Goal: Information Seeking & Learning: Learn about a topic

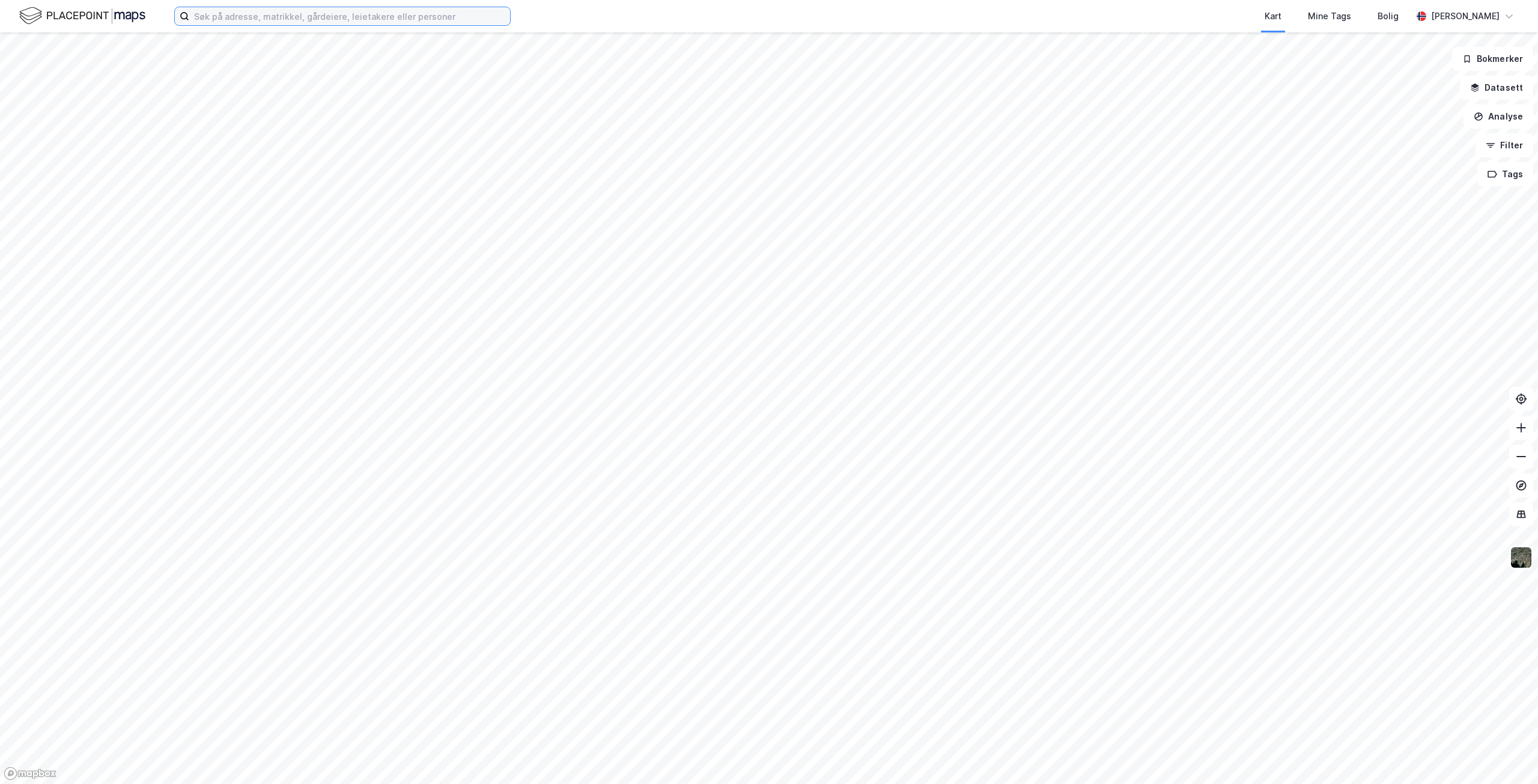
click at [288, 16] on input at bounding box center [350, 16] width 321 height 18
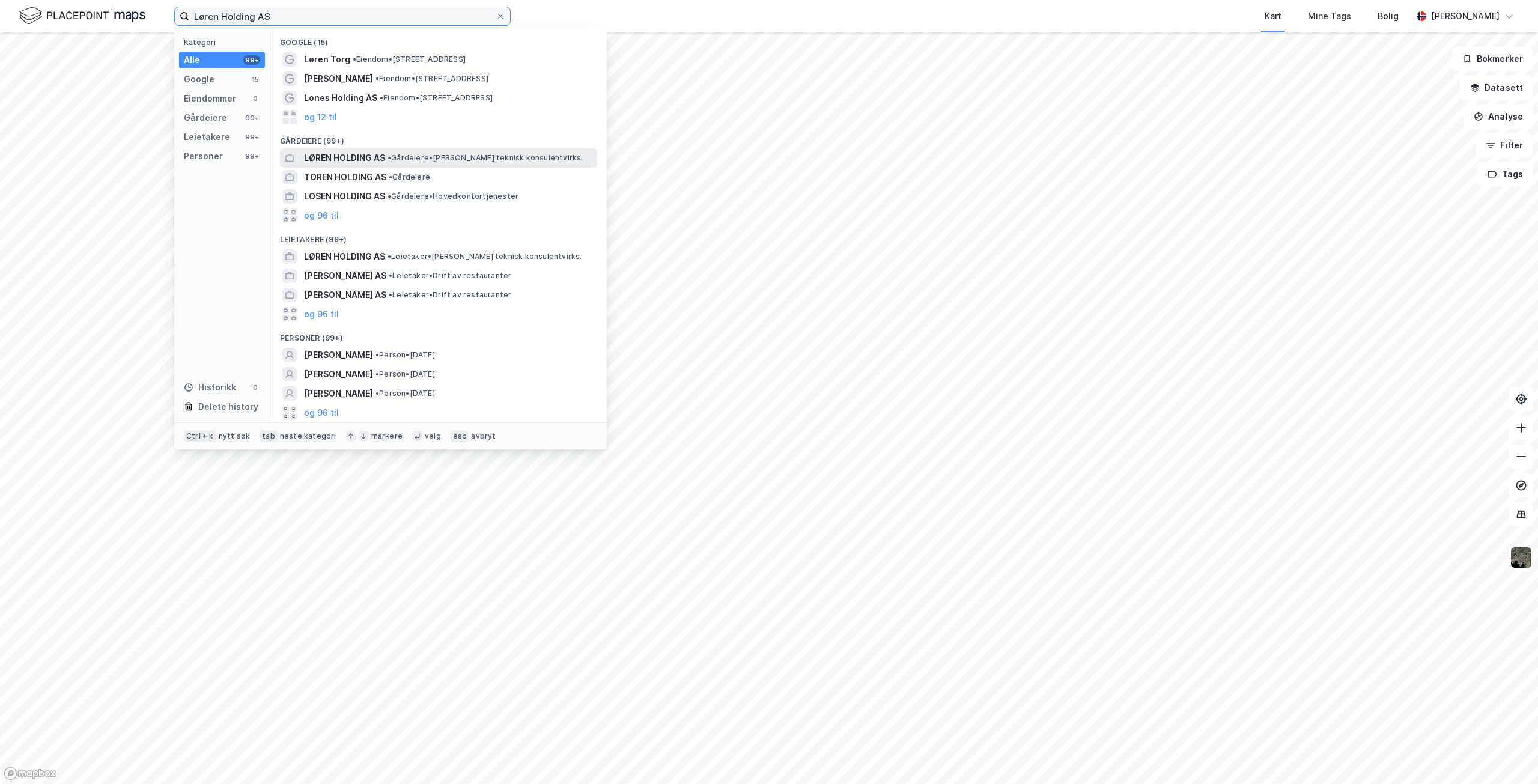
type input "Løren Holding AS"
click at [355, 155] on span "LØREN HOLDING AS" at bounding box center [345, 158] width 81 height 14
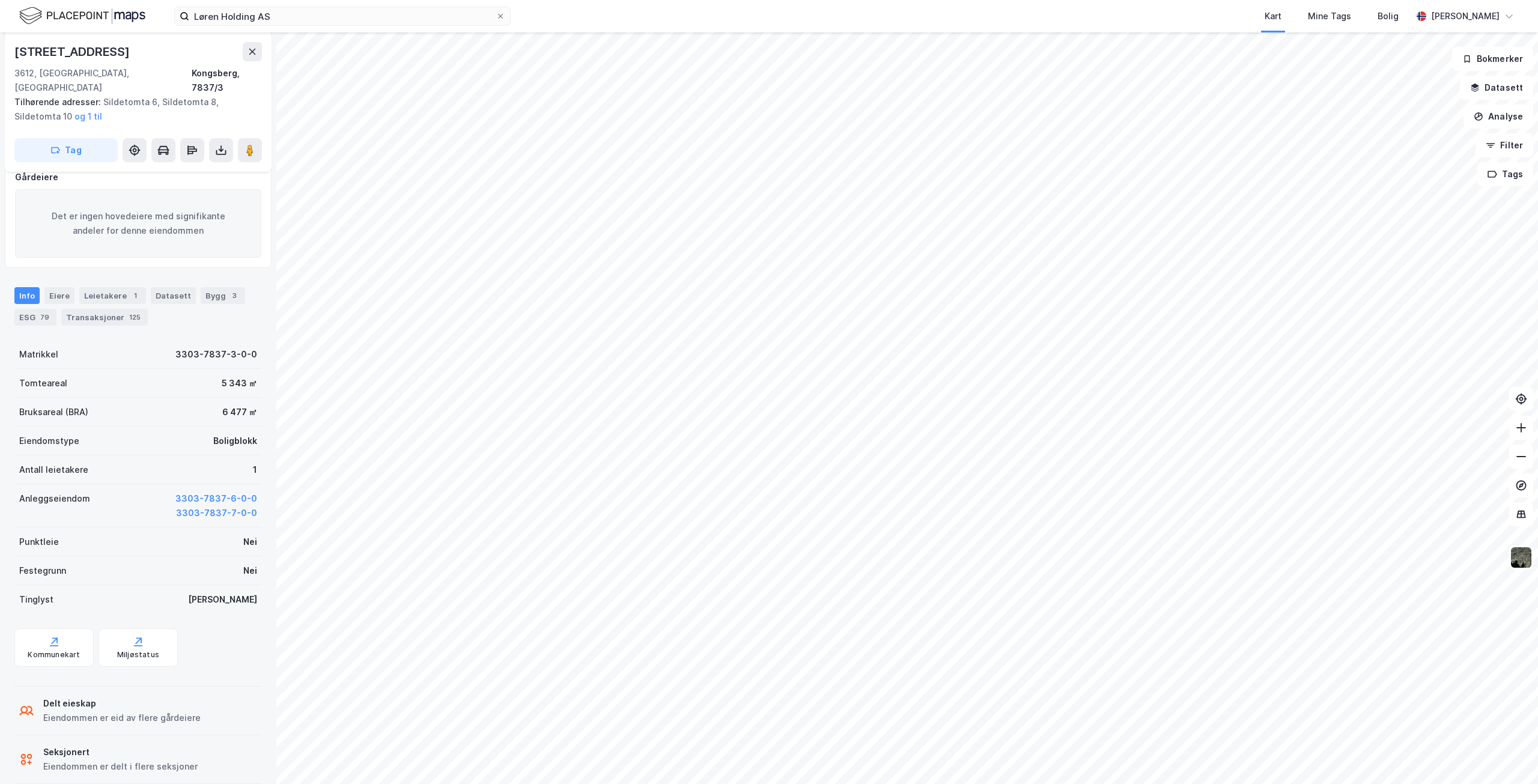
scroll to position [160, 0]
click at [108, 283] on div "Leietakere 1" at bounding box center [113, 290] width 66 height 17
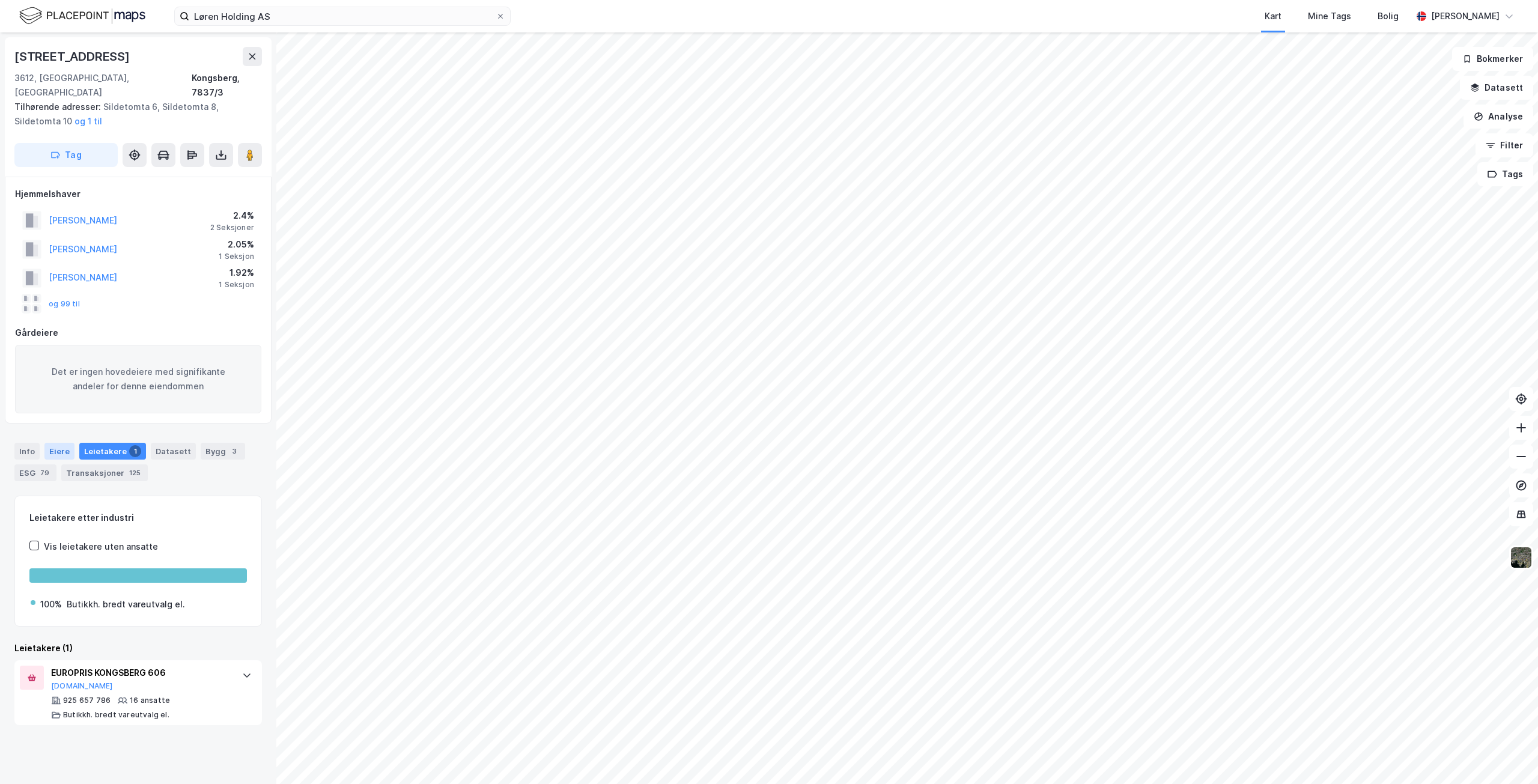
click at [53, 443] on div "Eiere" at bounding box center [60, 451] width 30 height 17
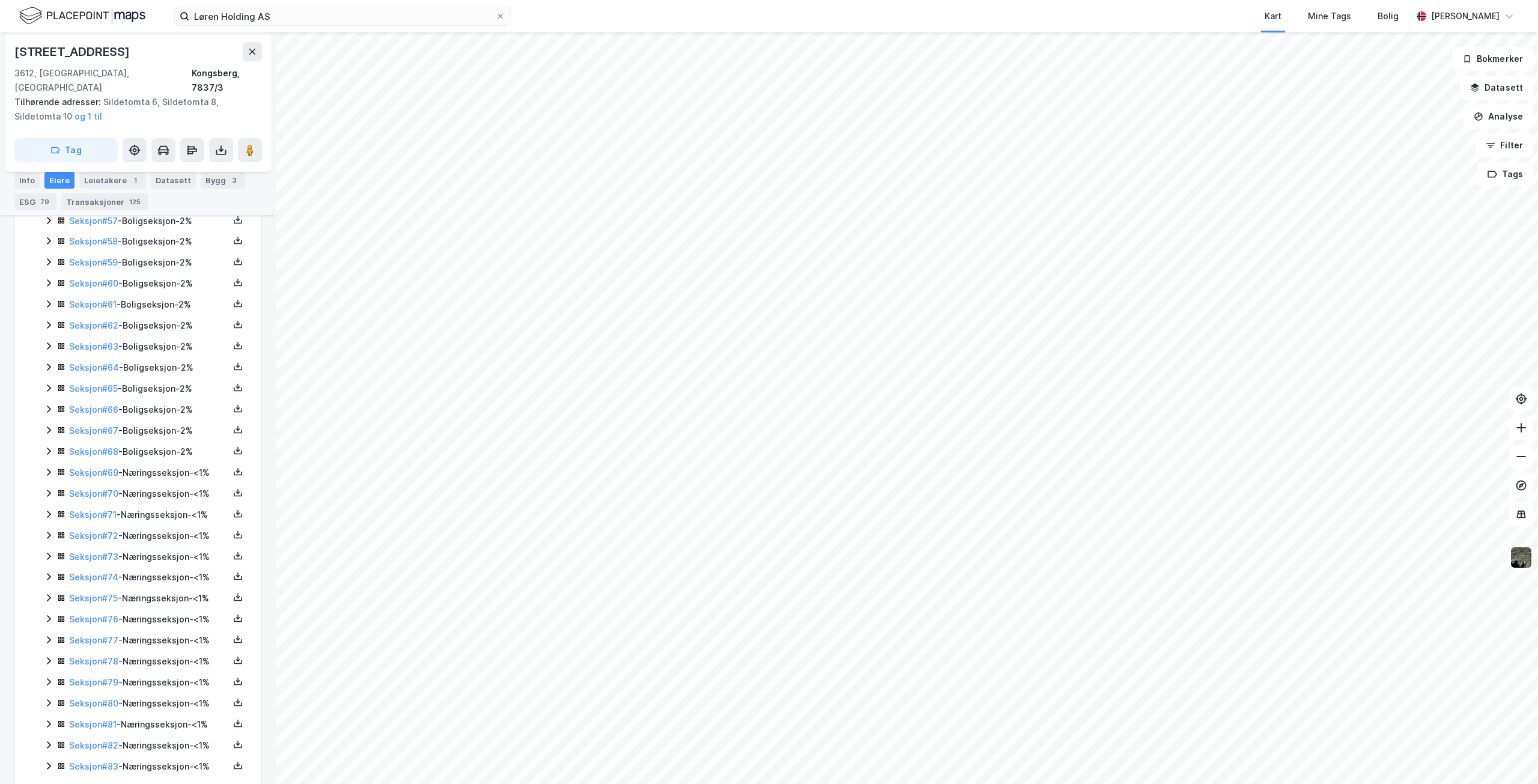
scroll to position [1535, 0]
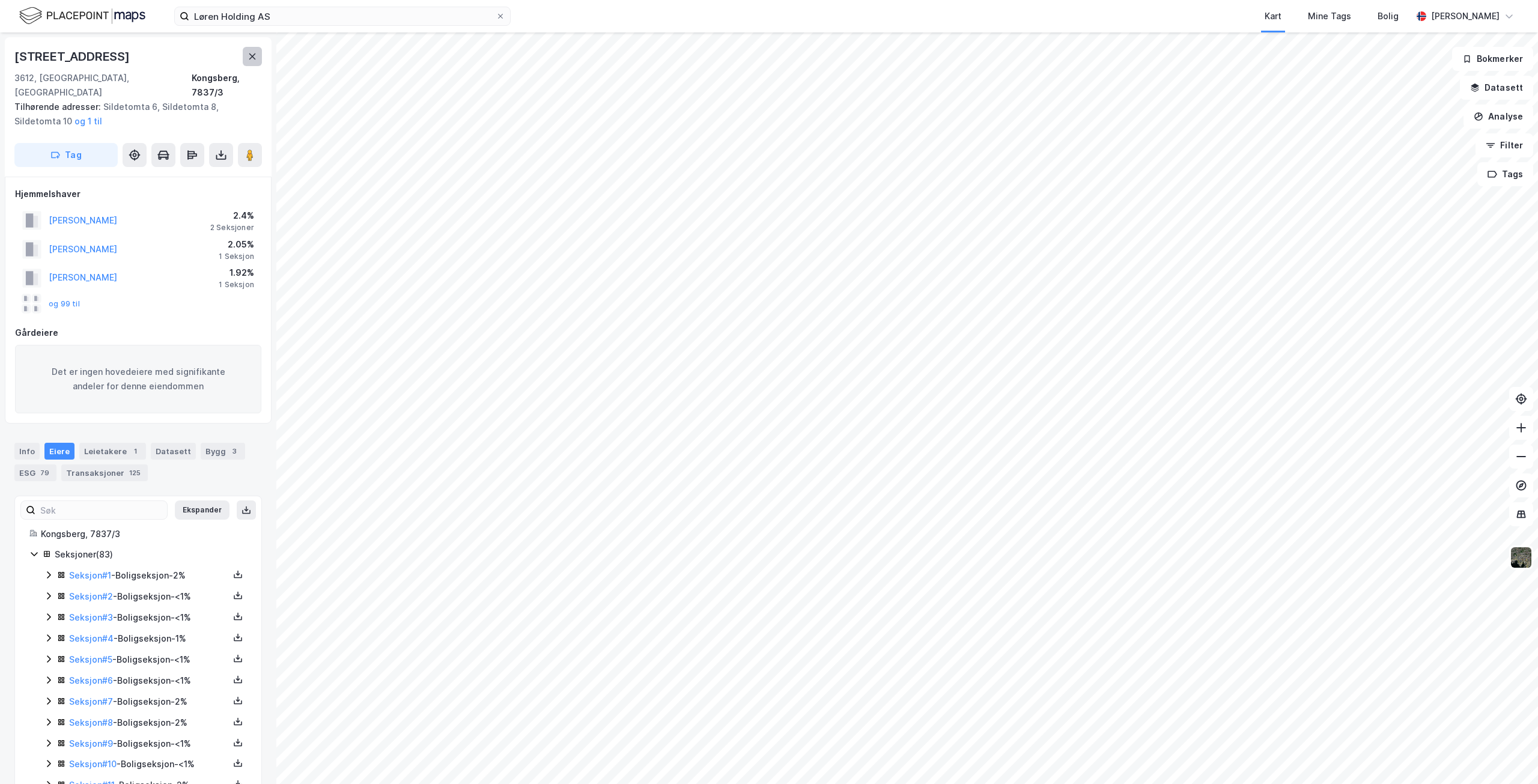
click at [254, 59] on icon at bounding box center [252, 56] width 7 height 6
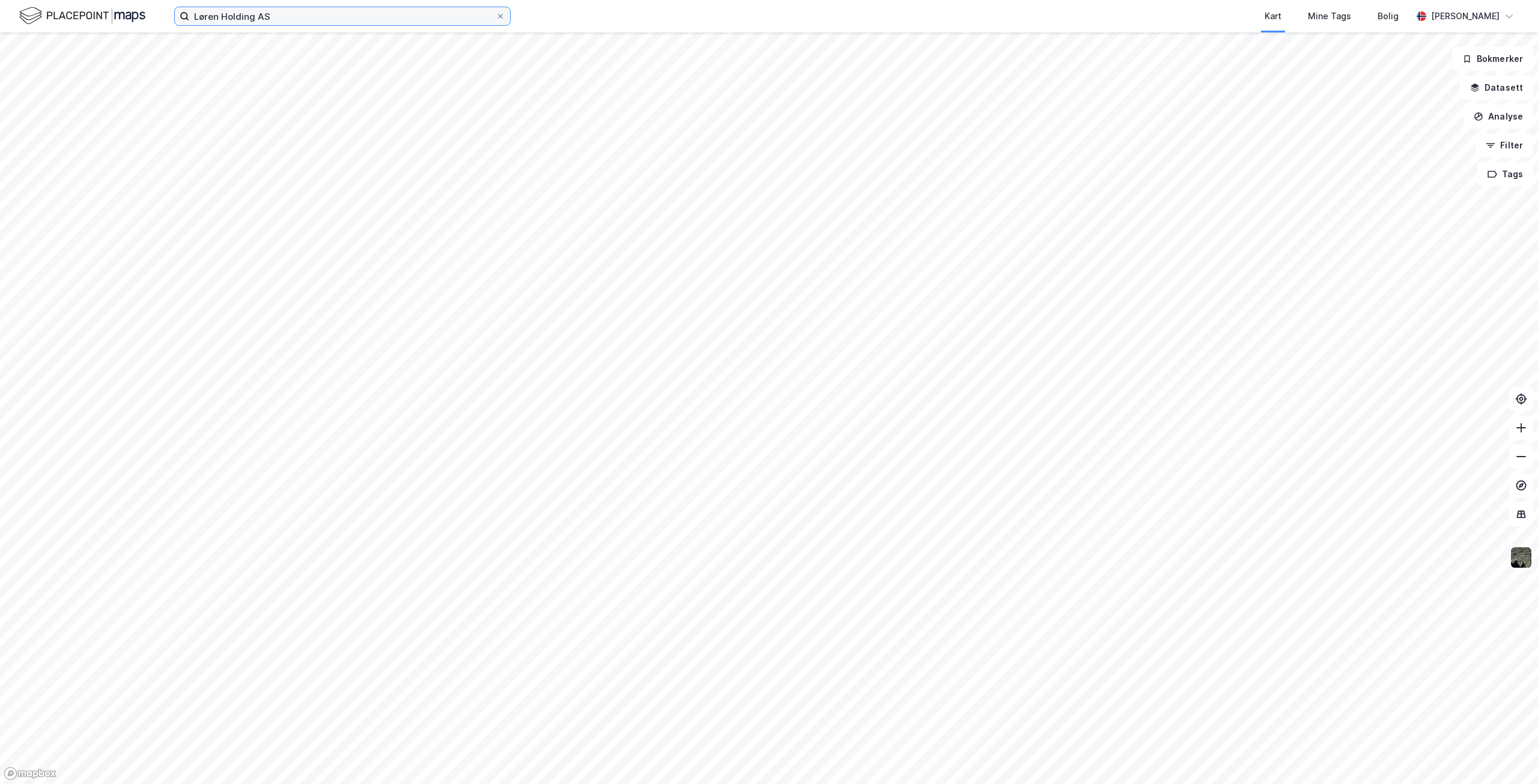
click at [298, 20] on input "Løren Holding AS" at bounding box center [343, 16] width 306 height 18
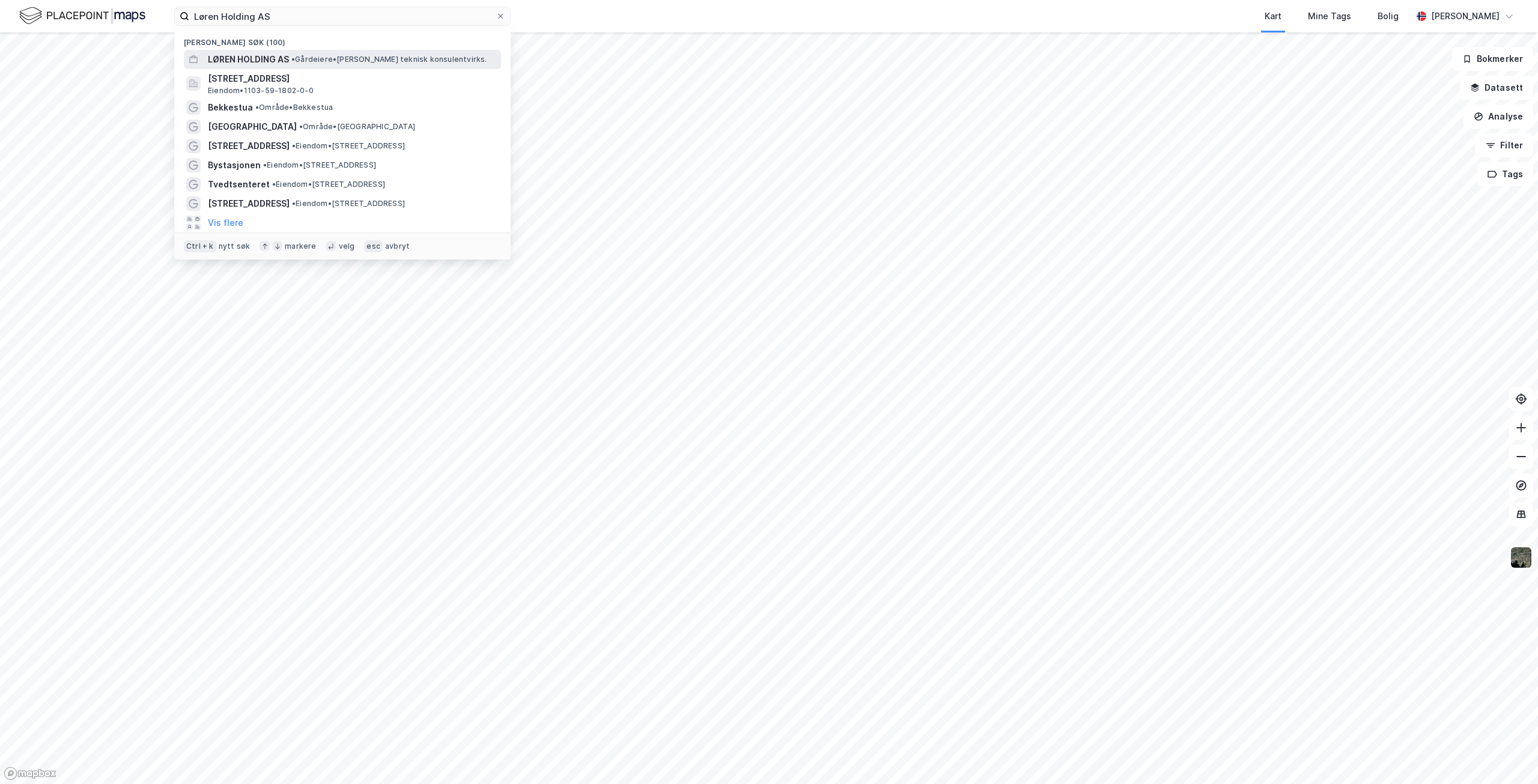
click at [273, 53] on span "LØREN HOLDING AS" at bounding box center [249, 59] width 81 height 14
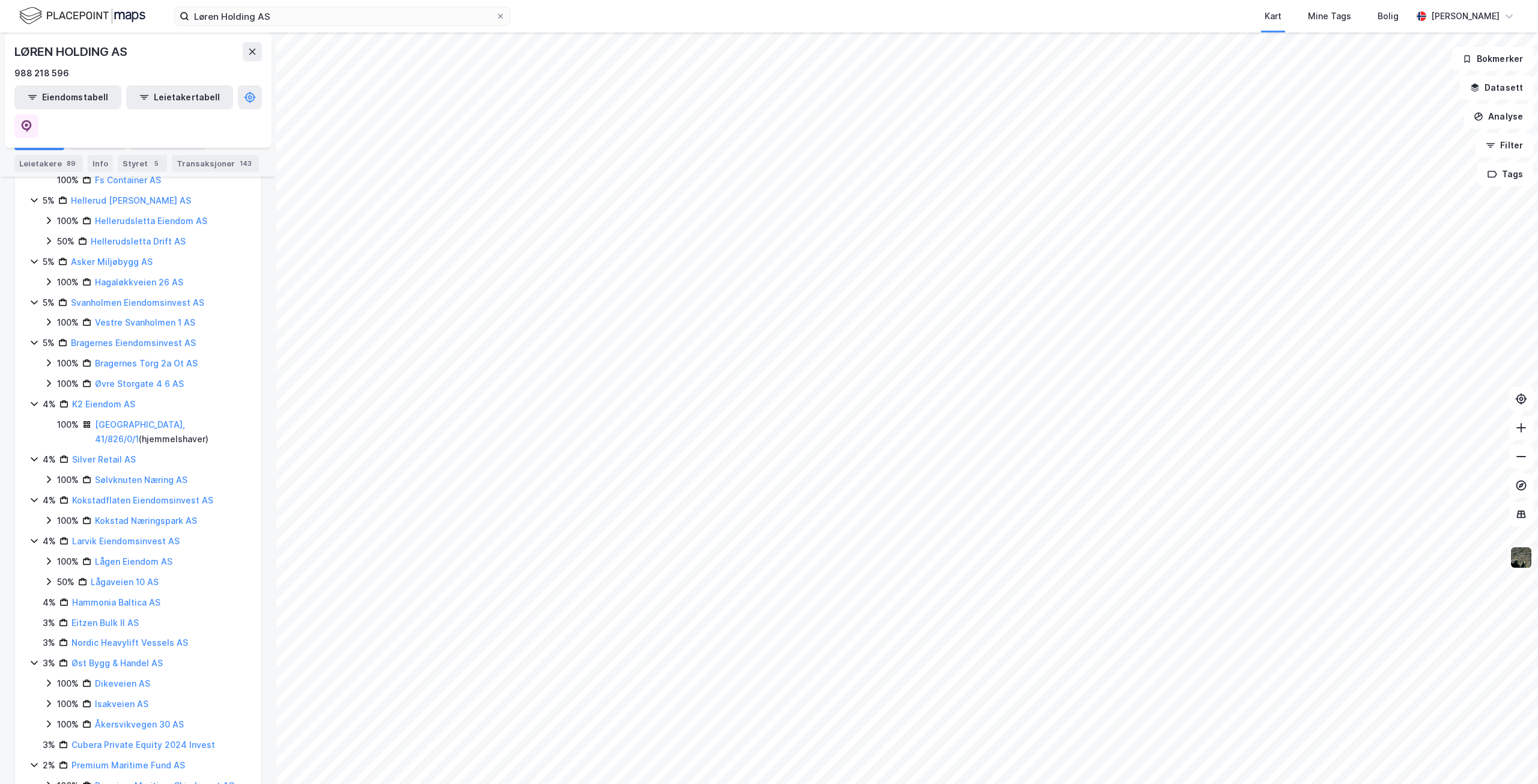
scroll to position [1111, 0]
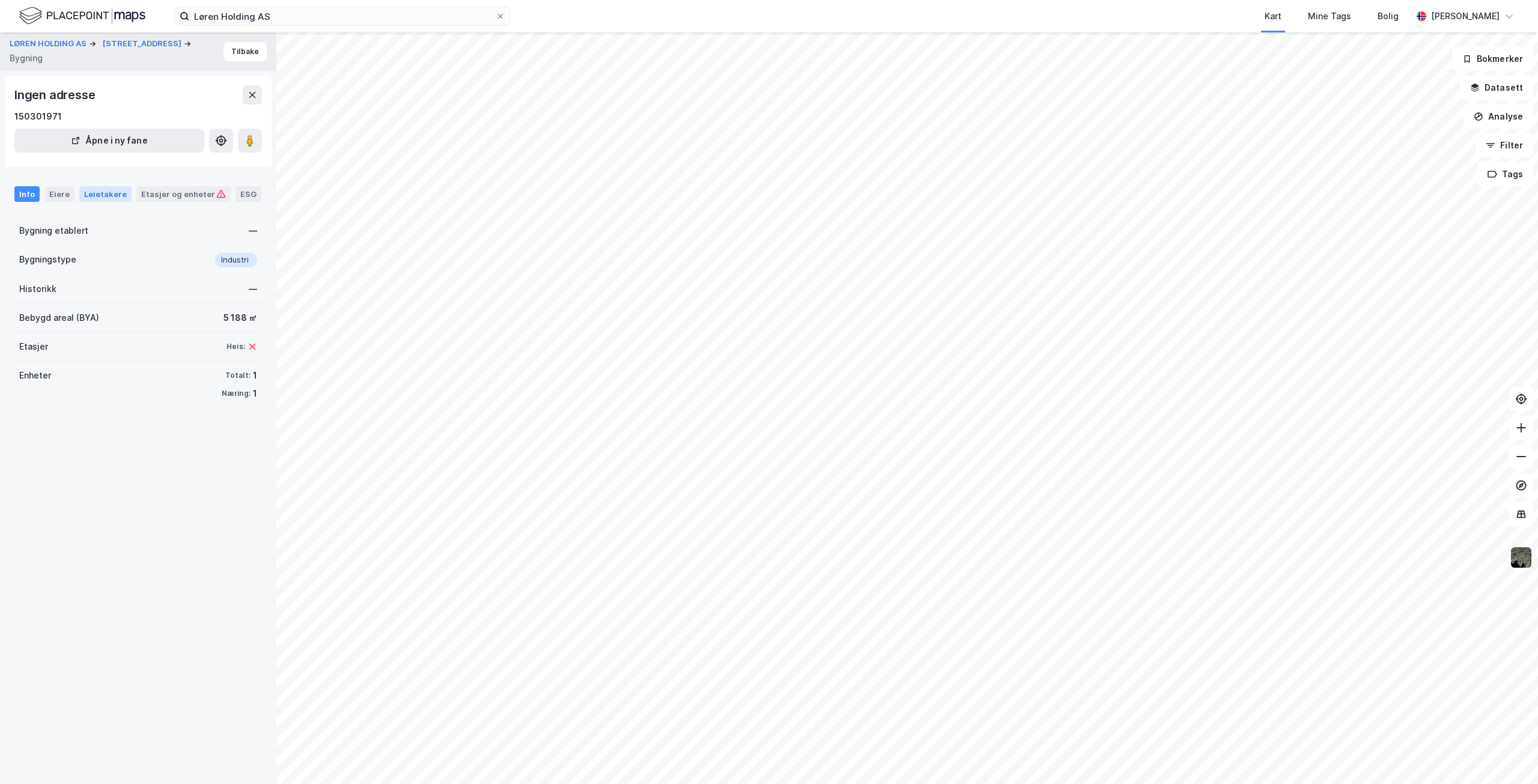
click at [116, 195] on div "Leietakere" at bounding box center [106, 194] width 52 height 16
